Goal: Information Seeking & Learning: Find specific fact

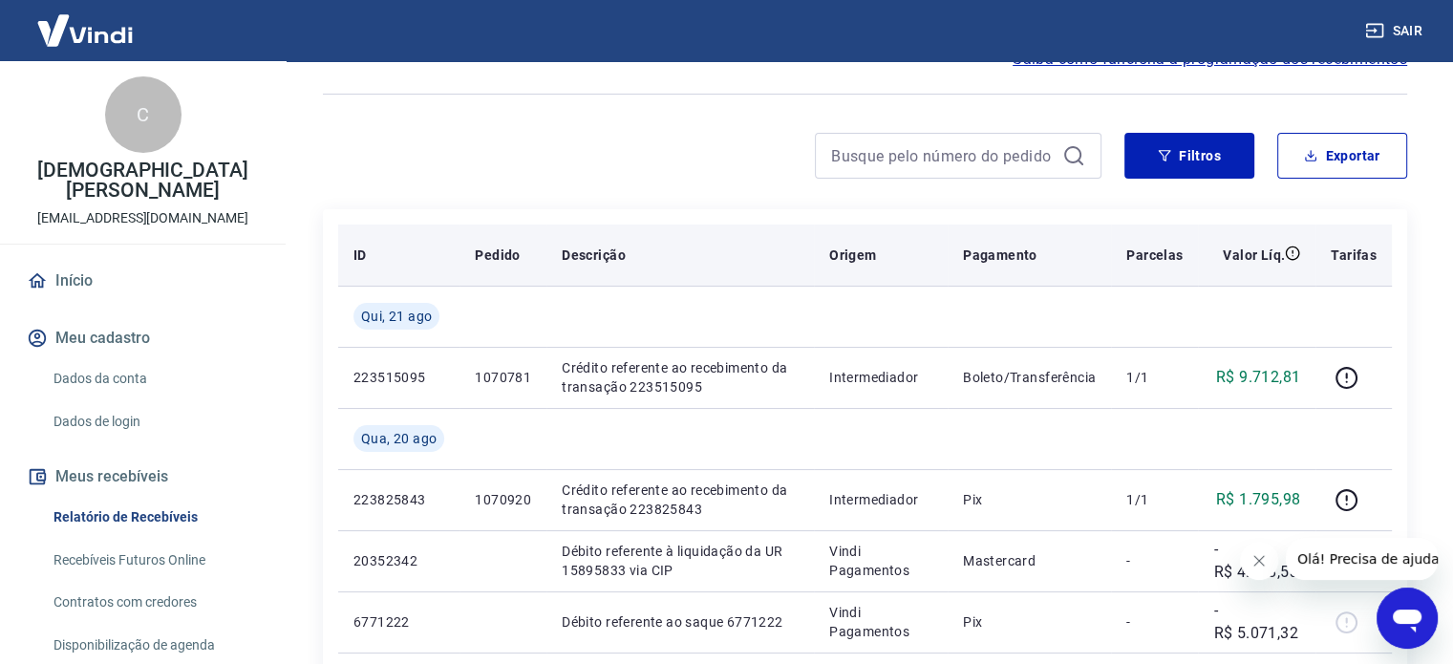
scroll to position [191, 0]
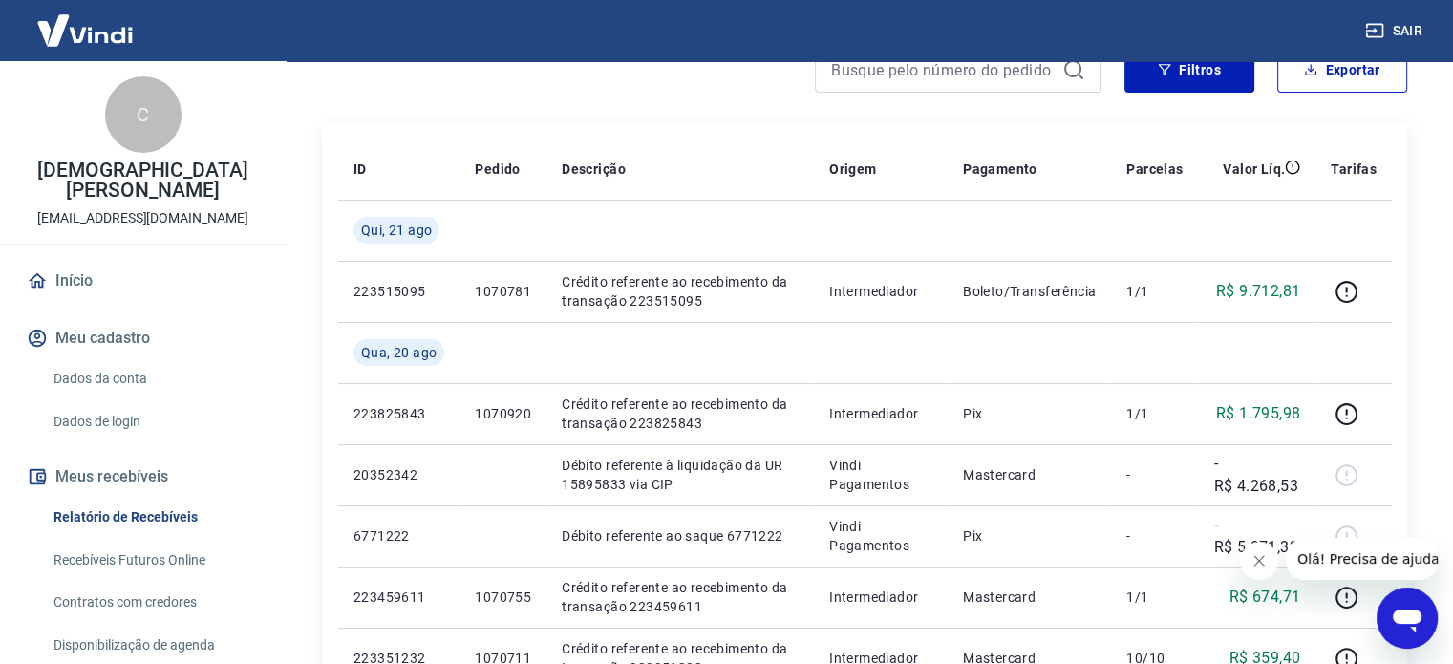
click at [1253, 560] on icon "Fechar mensagem da empresa" at bounding box center [1258, 560] width 15 height 15
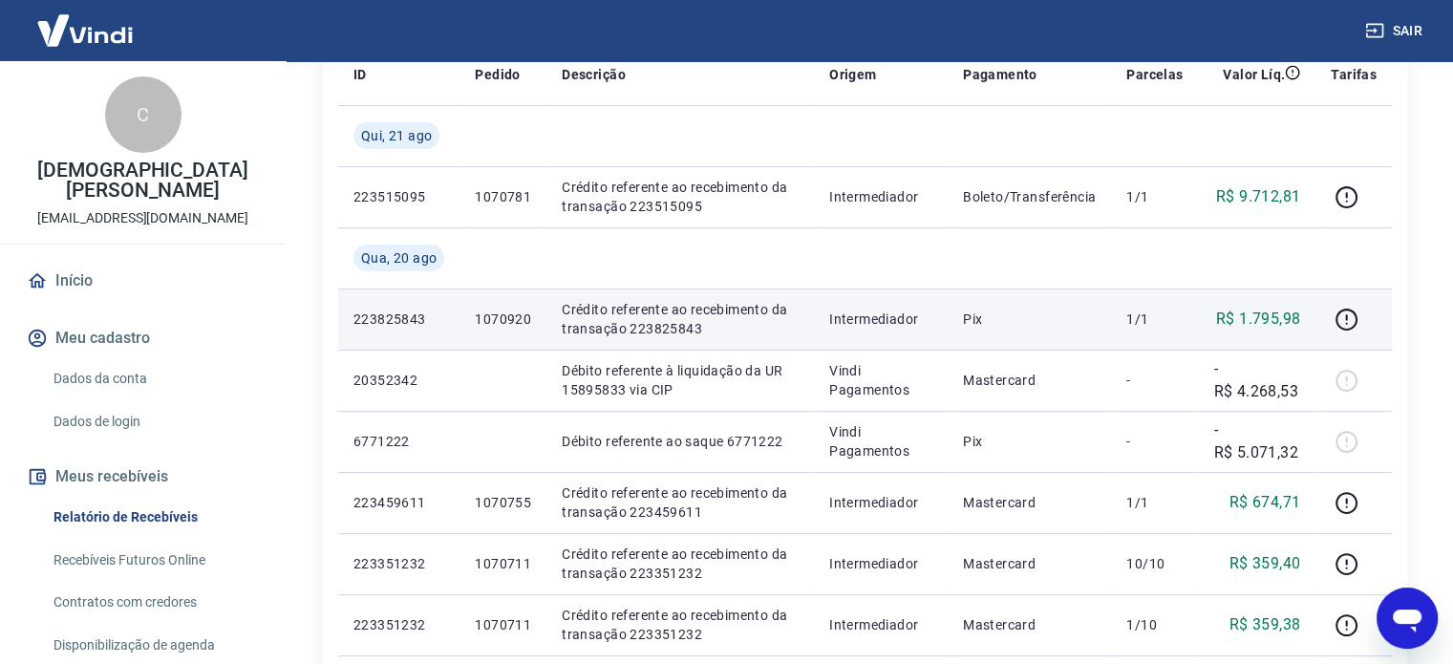
scroll to position [287, 0]
click at [1261, 312] on p "R$ 1.795,98" at bounding box center [1258, 318] width 84 height 23
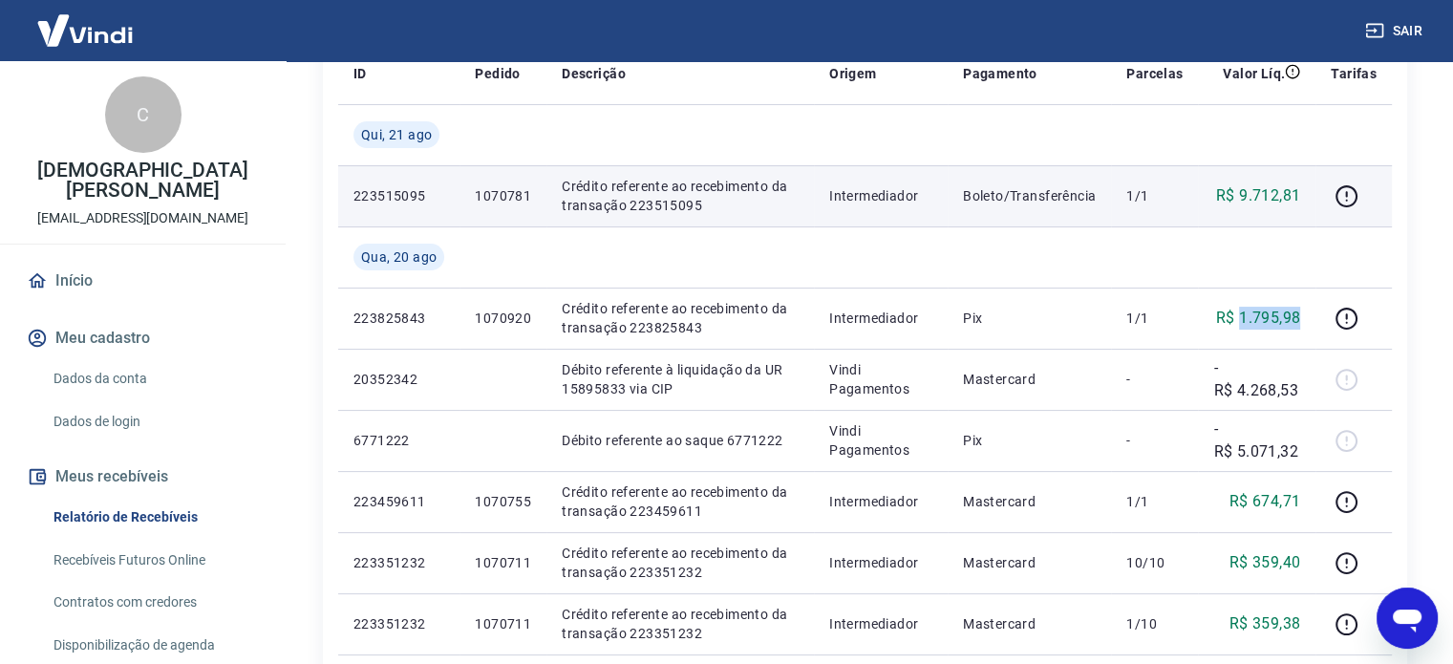
copy p "1.795,98"
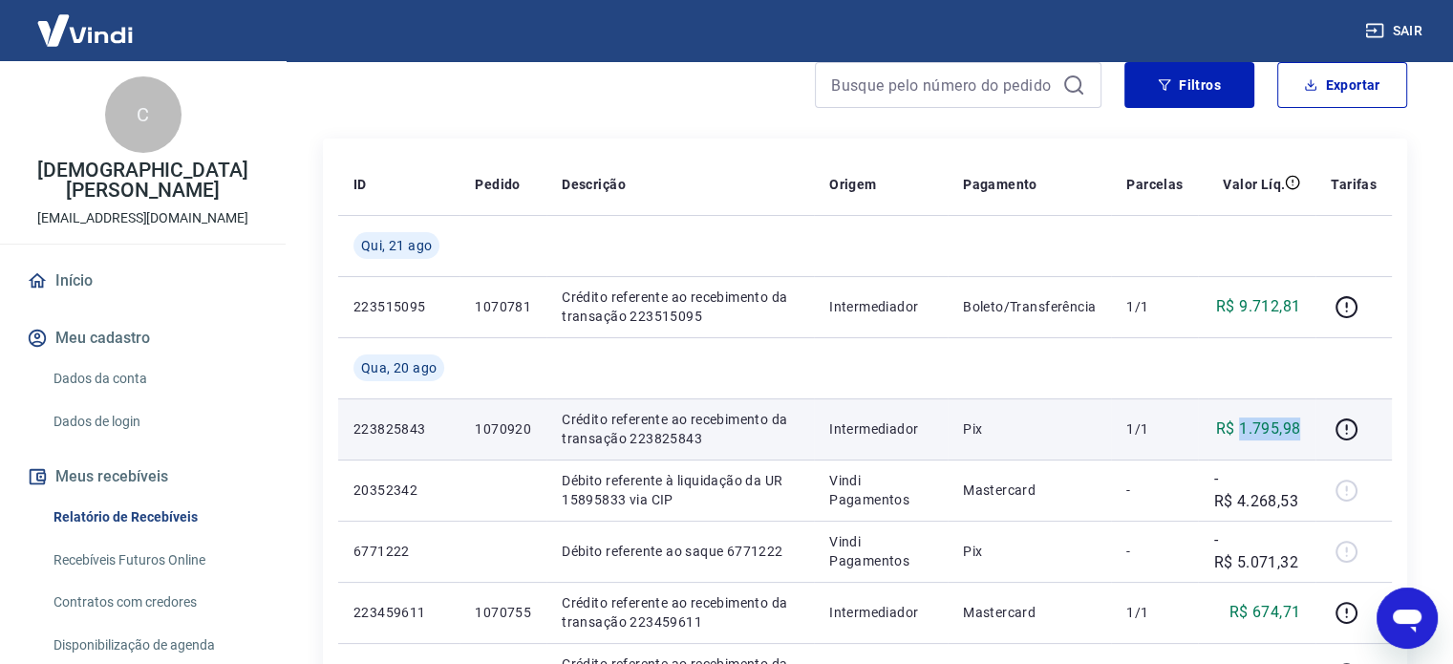
scroll to position [0, 0]
